Goal: Information Seeking & Learning: Learn about a topic

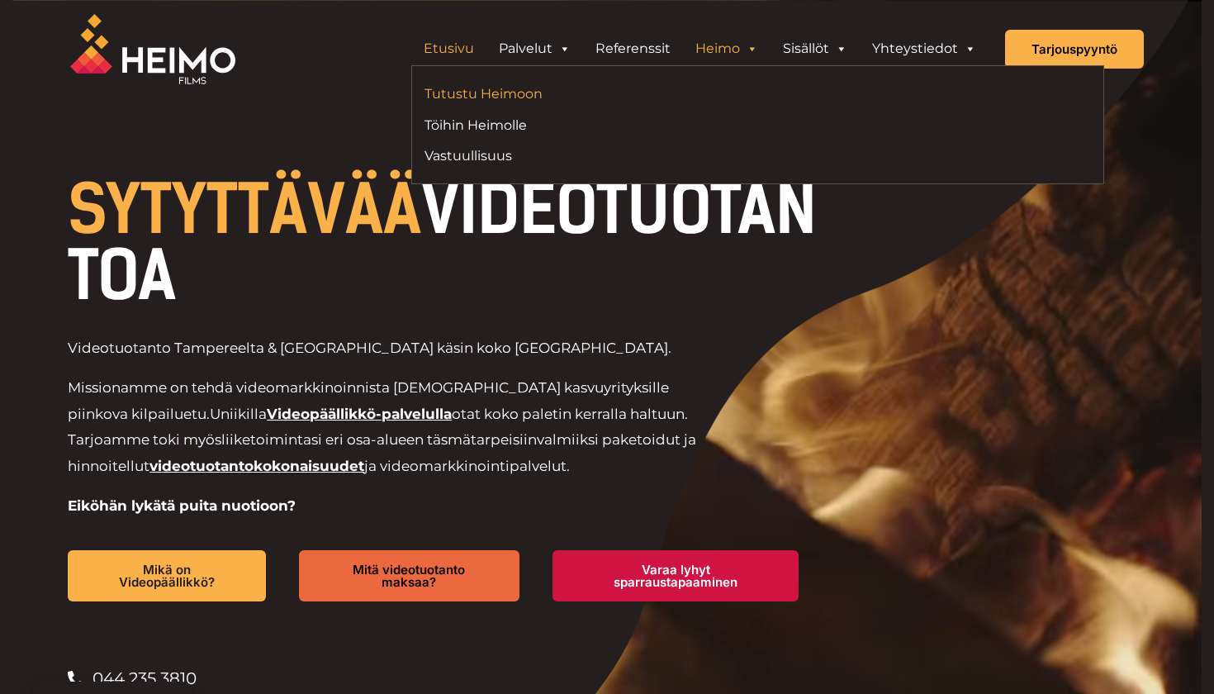
click at [495, 102] on link "Tutustu Heimoon" at bounding box center [585, 94] width 320 height 22
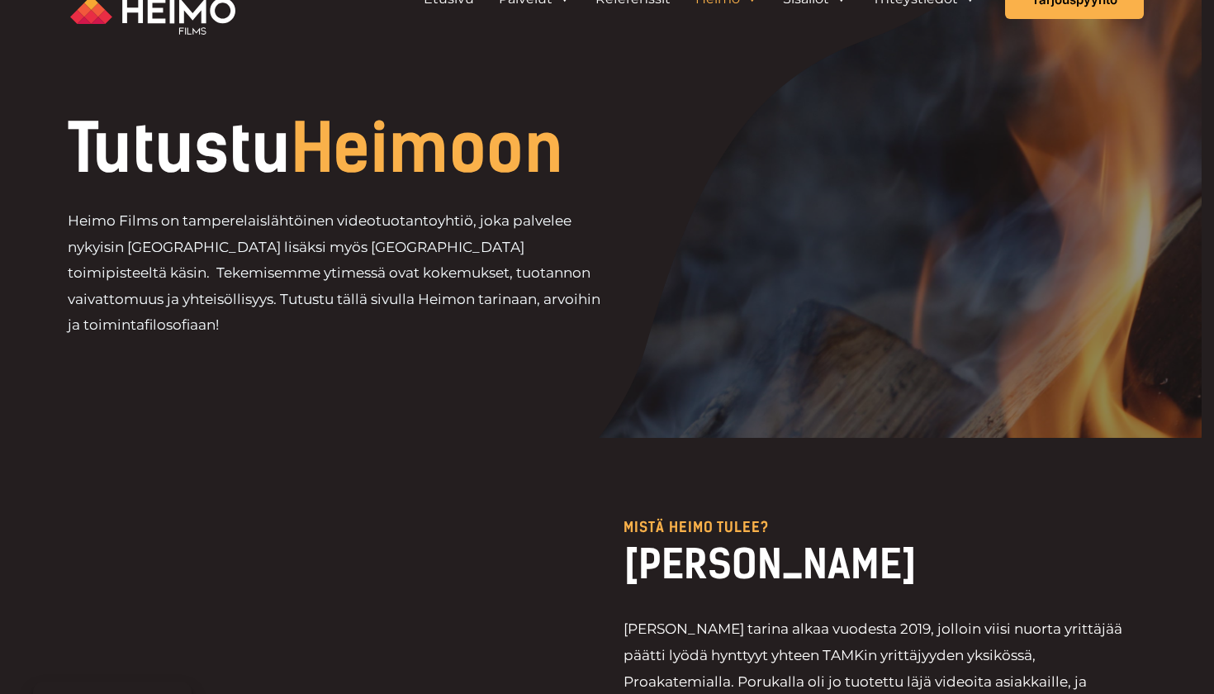
scroll to position [50, 0]
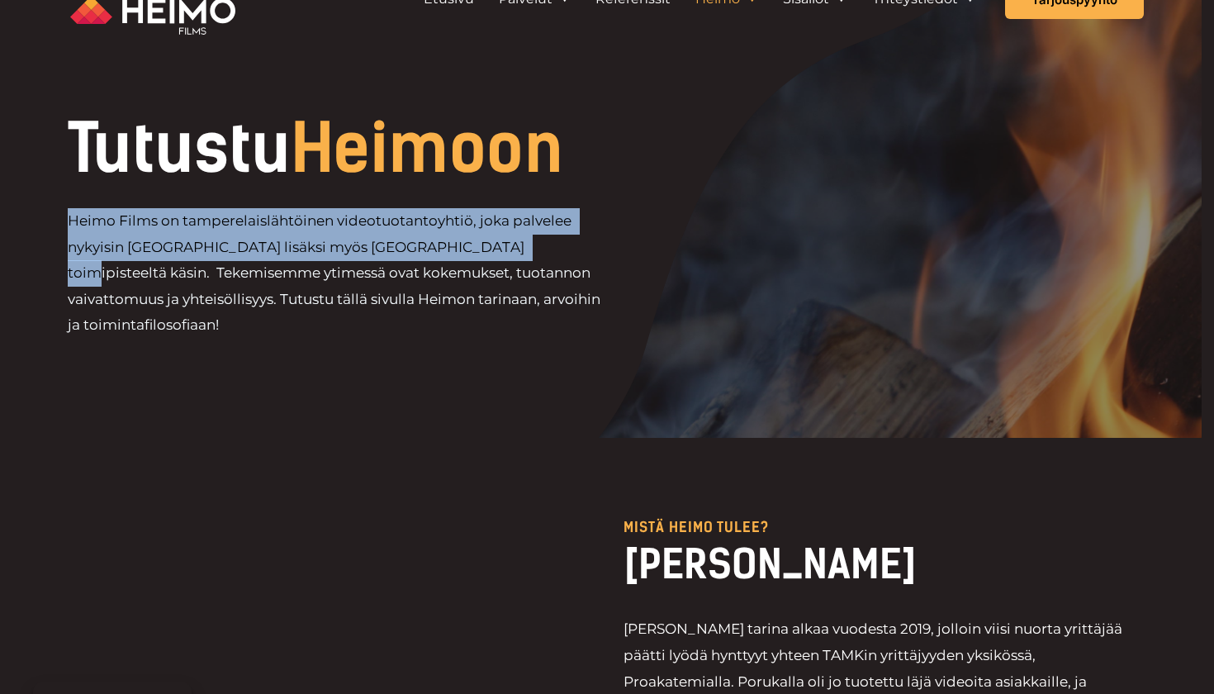
drag, startPoint x: 505, startPoint y: 249, endPoint x: 72, endPoint y: 223, distance: 433.5
click at [72, 223] on p "Heimo Films on tamperelaislähtöinen videotuotantoyhtiö, joka palvelee nykyisin …" at bounding box center [337, 273] width 539 height 130
copy p "Heimo Films on tamperelaislähtöinen videotuotantoyhtiö, joka palvelee nykyisin …"
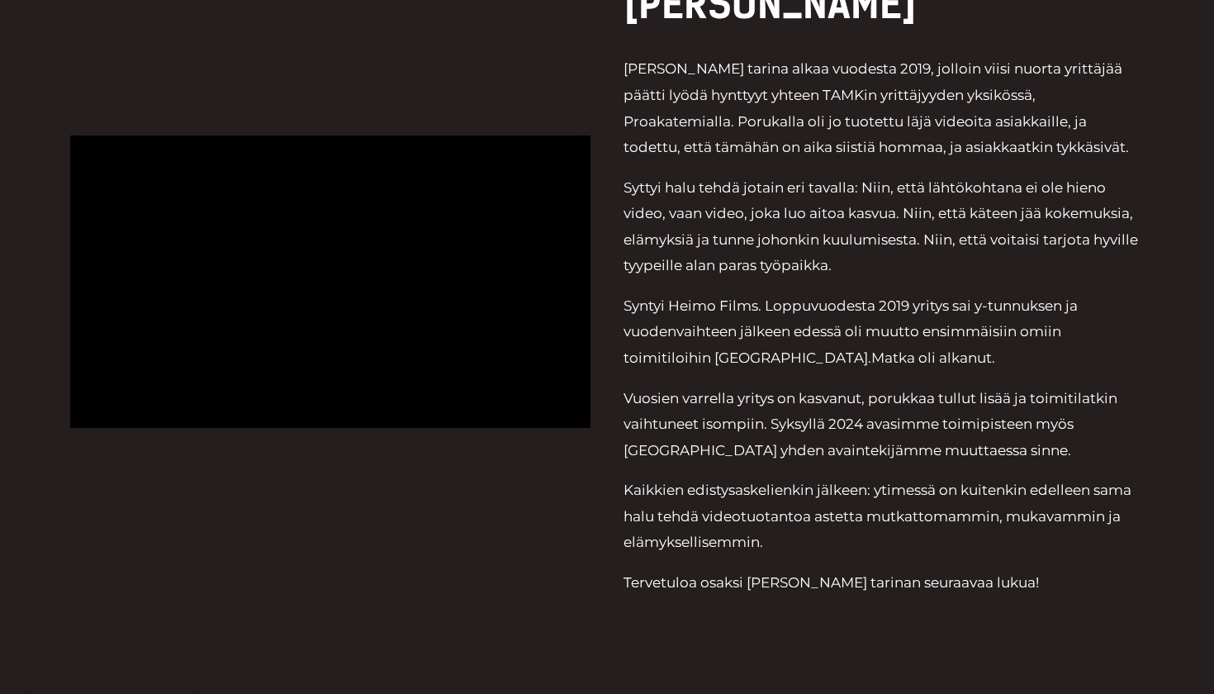
scroll to position [607, 0]
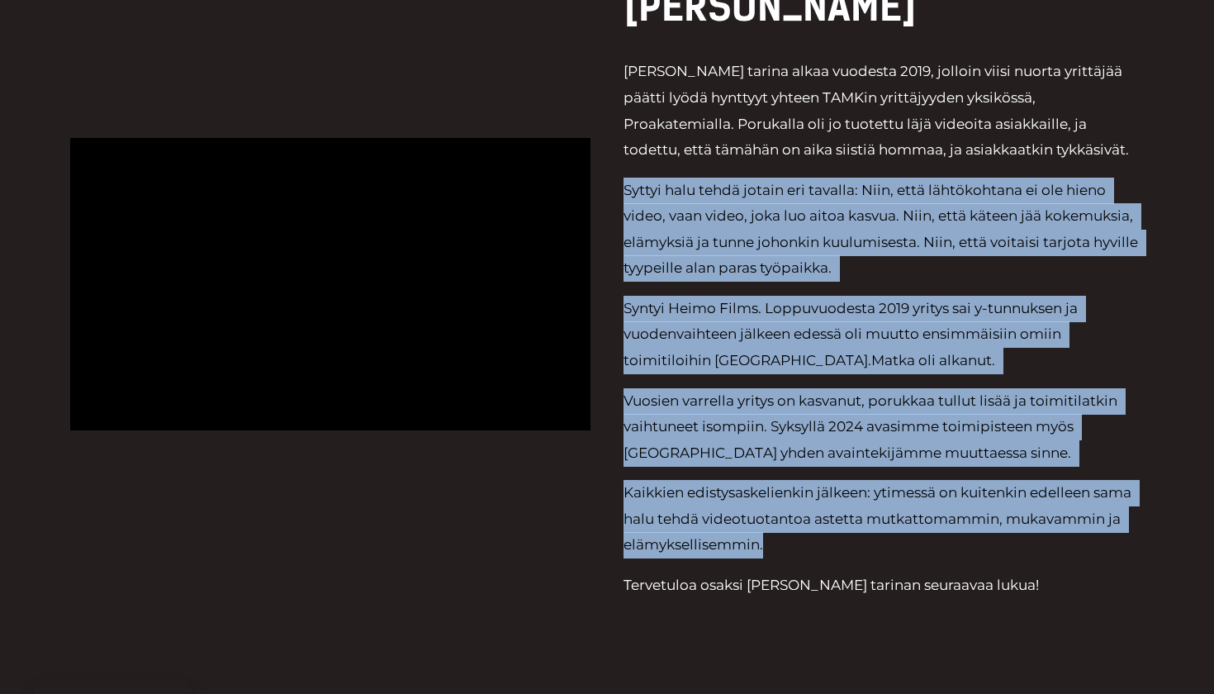
drag, startPoint x: 763, startPoint y: 542, endPoint x: 636, endPoint y: 171, distance: 392.0
click at [636, 171] on div "[PERSON_NAME] tarina alkaa vuodesta 2019, jolloin viisi nuorta yrittäjää päätti…" at bounding box center [884, 332] width 520 height 547
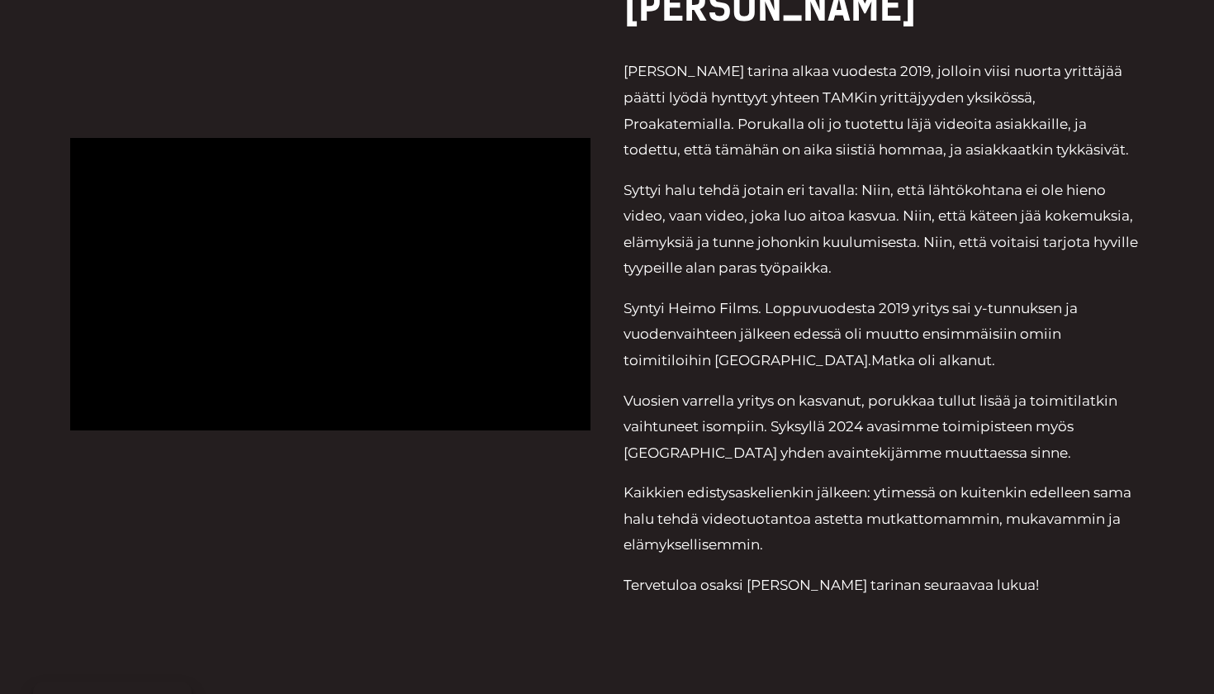
click at [622, 78] on div "Mistä heimo tulee? HEIMON TARINA Heimon tarina alkaa vuodesta 2019, jolloin vii…" at bounding box center [607, 284] width 1074 height 809
click at [623, 72] on div "Mistä heimo tulee? HEIMON TARINA Heimon tarina alkaa vuodesta 2019, jolloin vii…" at bounding box center [607, 284] width 1074 height 809
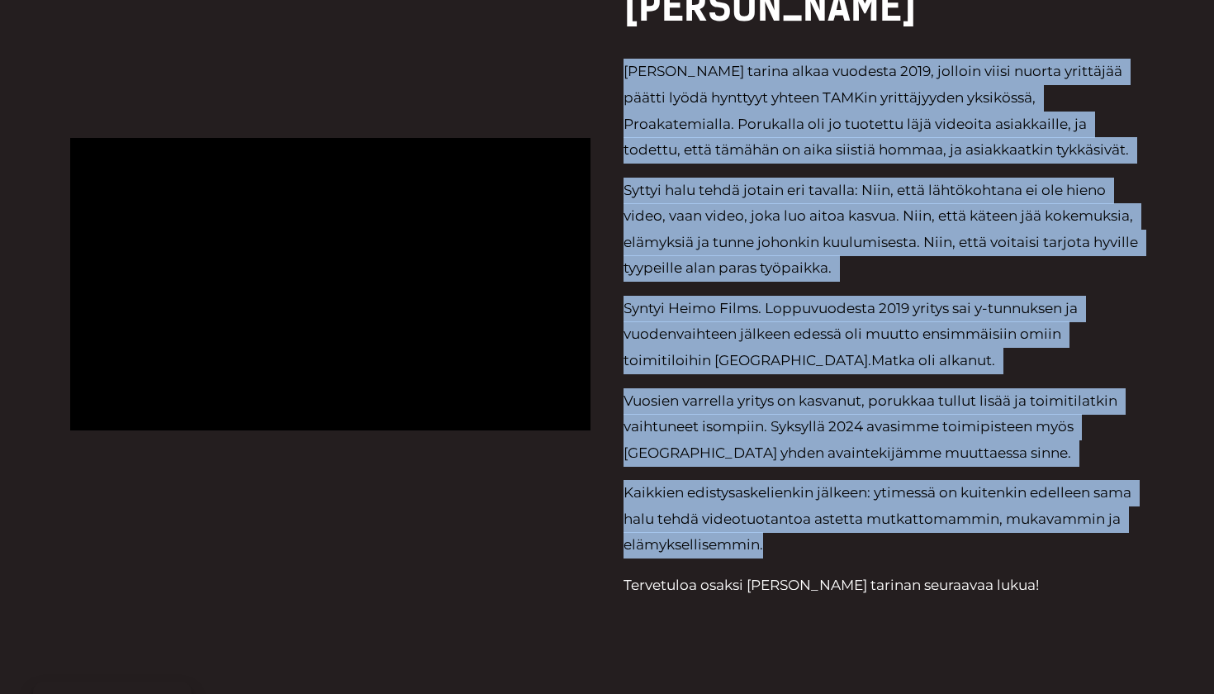
drag, startPoint x: 623, startPoint y: 72, endPoint x: 852, endPoint y: 524, distance: 507.5
click at [852, 524] on div "Mistä heimo tulee? HEIMON TARINA Heimon tarina alkaa vuodesta 2019, jolloin vii…" at bounding box center [607, 284] width 1074 height 809
copy div "Loremi dolors ametc adipisci 7960, elitsed doeiu tempor incididun utlabo etdol …"
click at [1004, 50] on div "[PERSON_NAME]" at bounding box center [884, 22] width 520 height 82
